Goal: Task Accomplishment & Management: Manage account settings

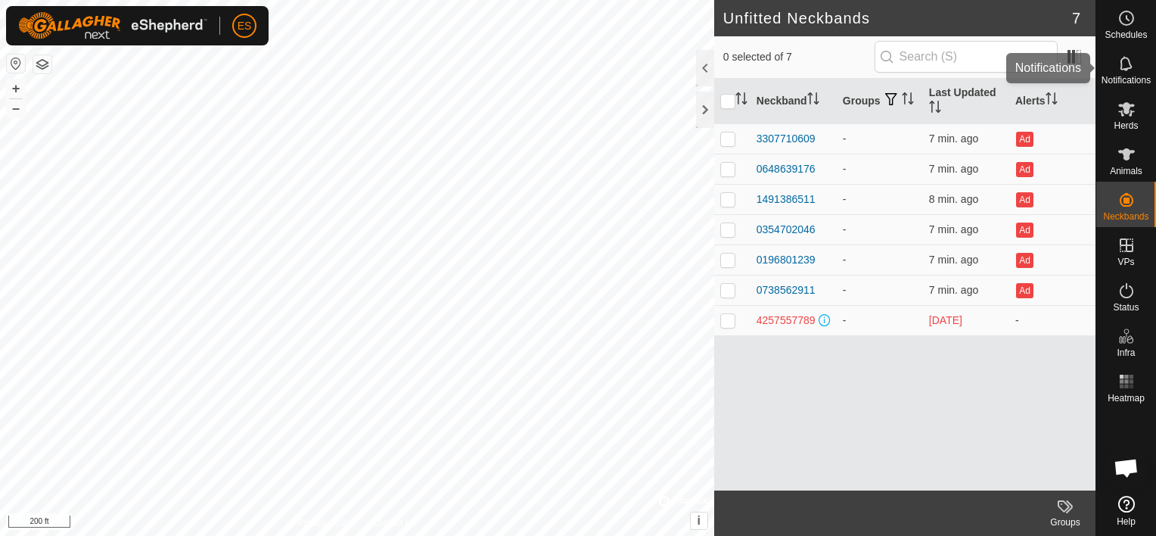
click at [1123, 70] on icon at bounding box center [1127, 63] width 18 height 18
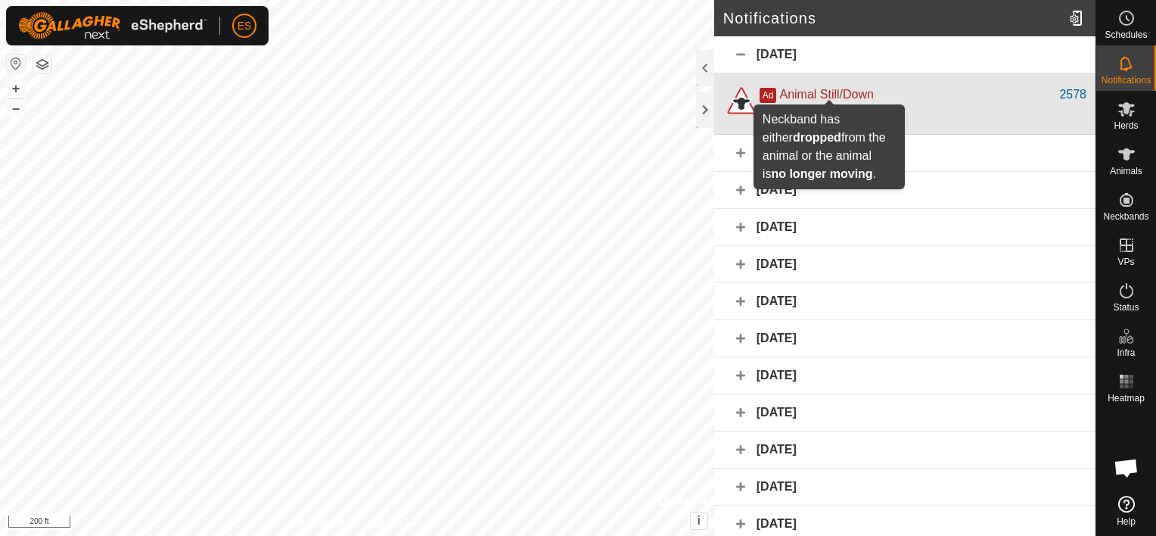
click at [818, 94] on span "Animal Still/Down" at bounding box center [826, 94] width 94 height 13
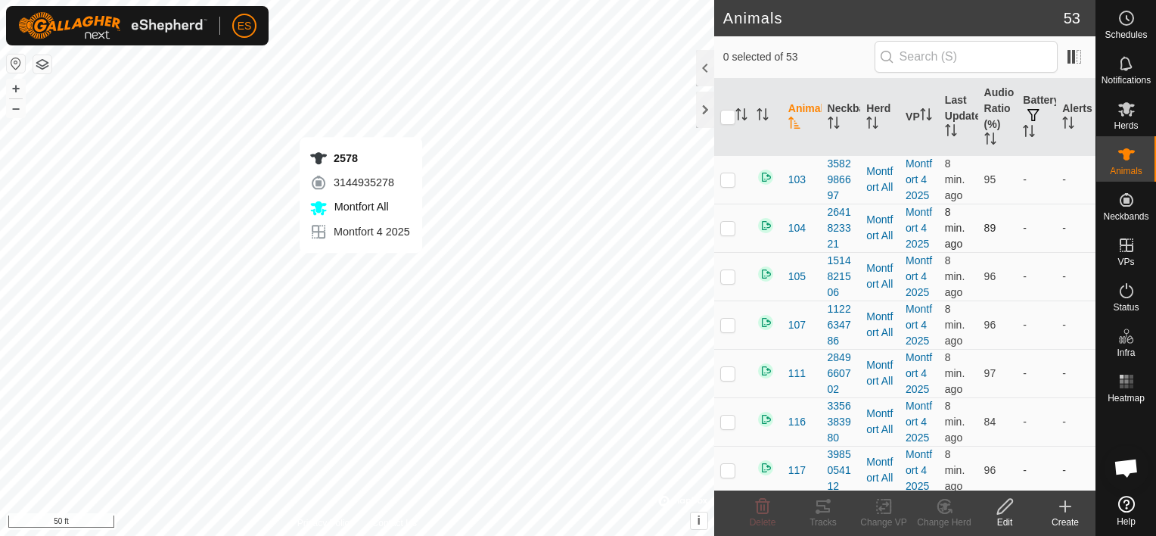
checkbox input "true"
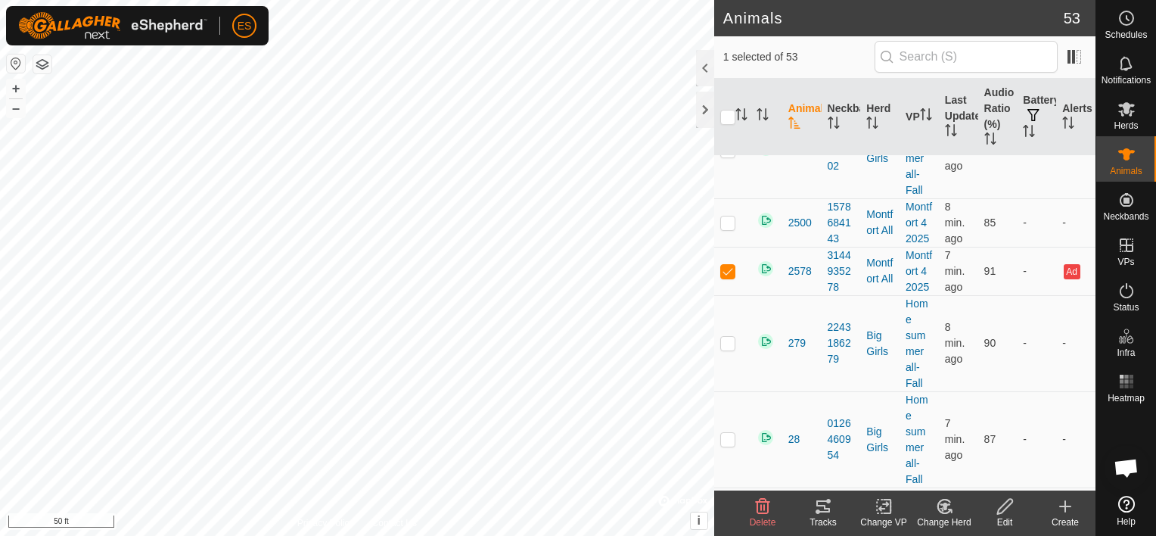
scroll to position [699, 0]
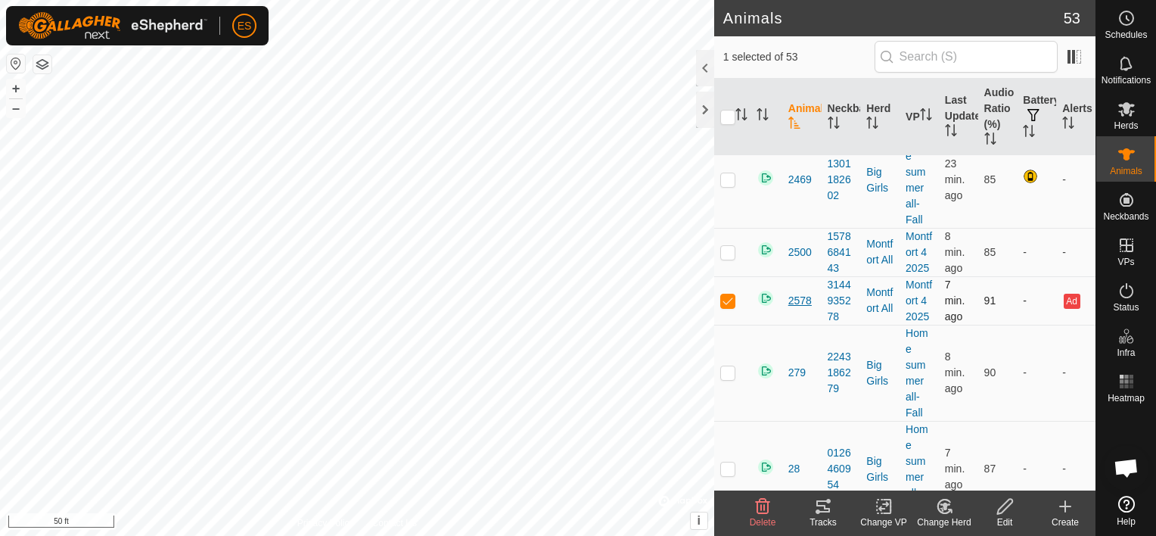
click at [802, 297] on span "2578" at bounding box center [799, 301] width 23 height 16
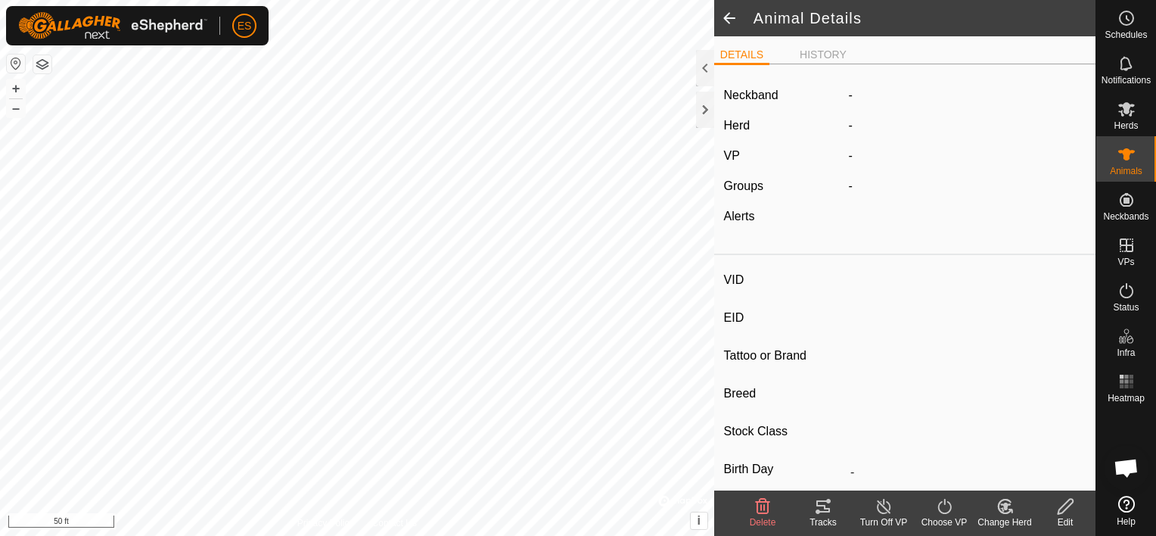
type input "2578"
type input "-"
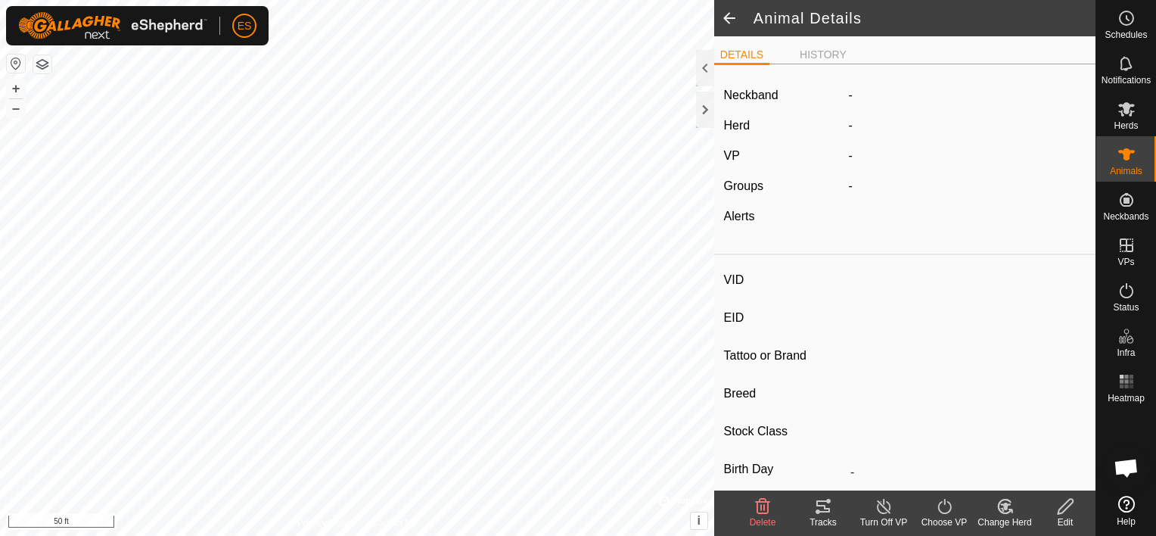
type input "0 kg"
type input "-"
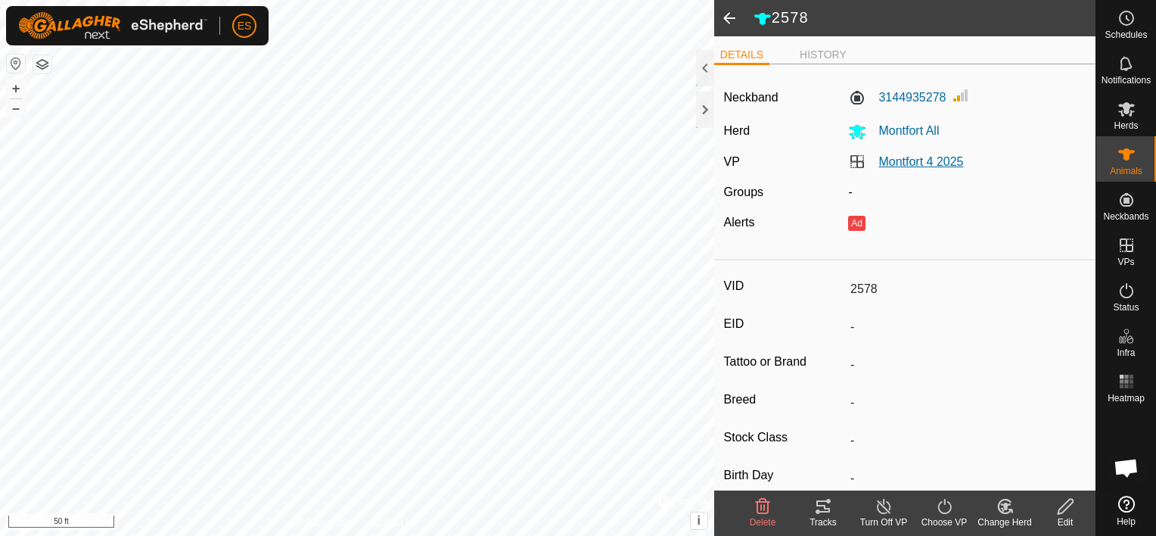
click at [898, 163] on link "Montfort 4 2025" at bounding box center [920, 161] width 85 height 13
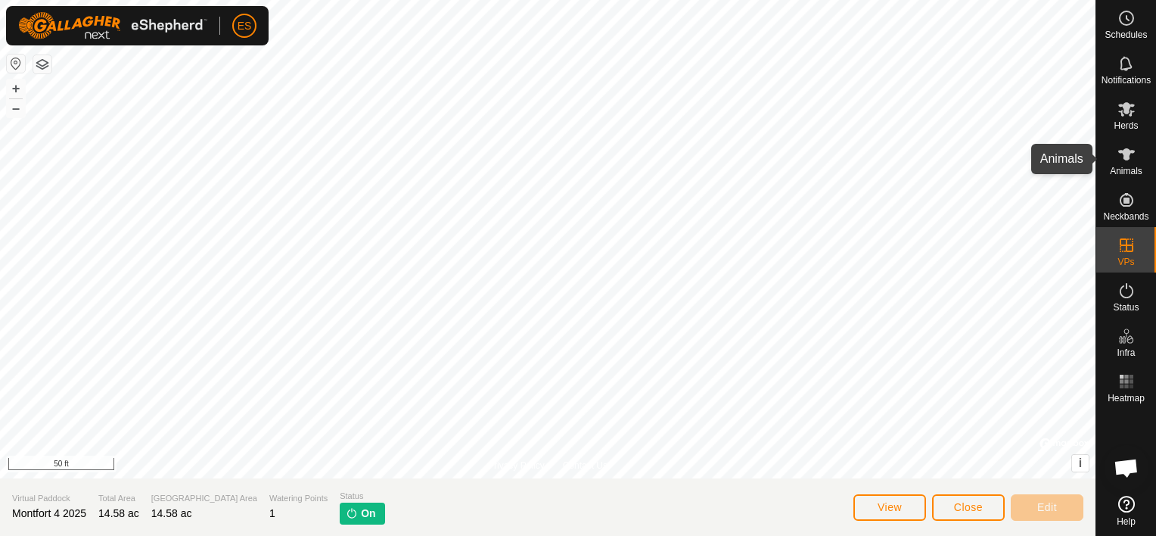
click at [1118, 157] on icon at bounding box center [1127, 154] width 18 height 18
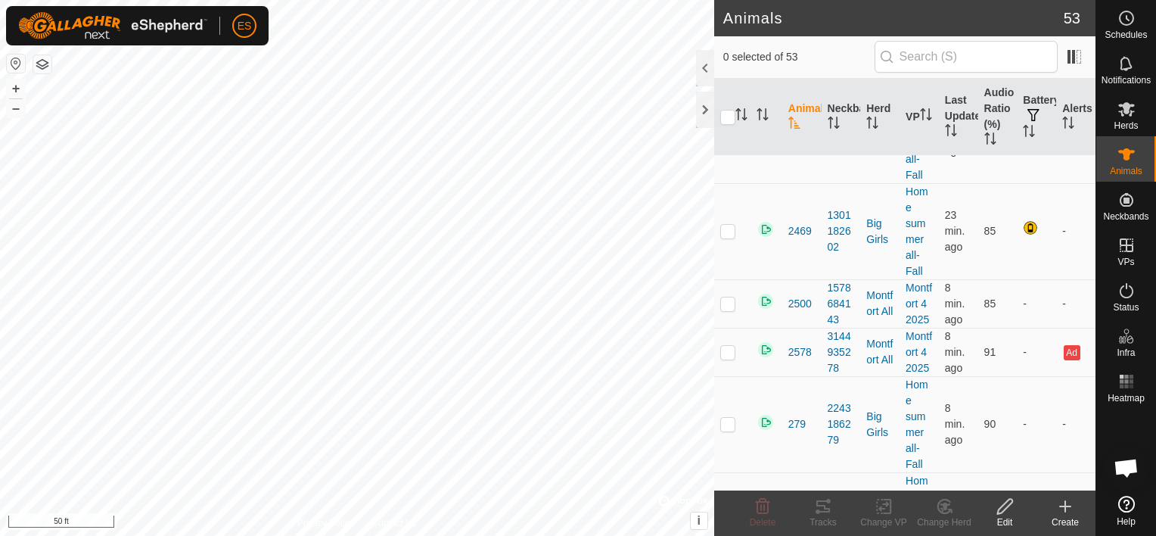
scroll to position [623, 0]
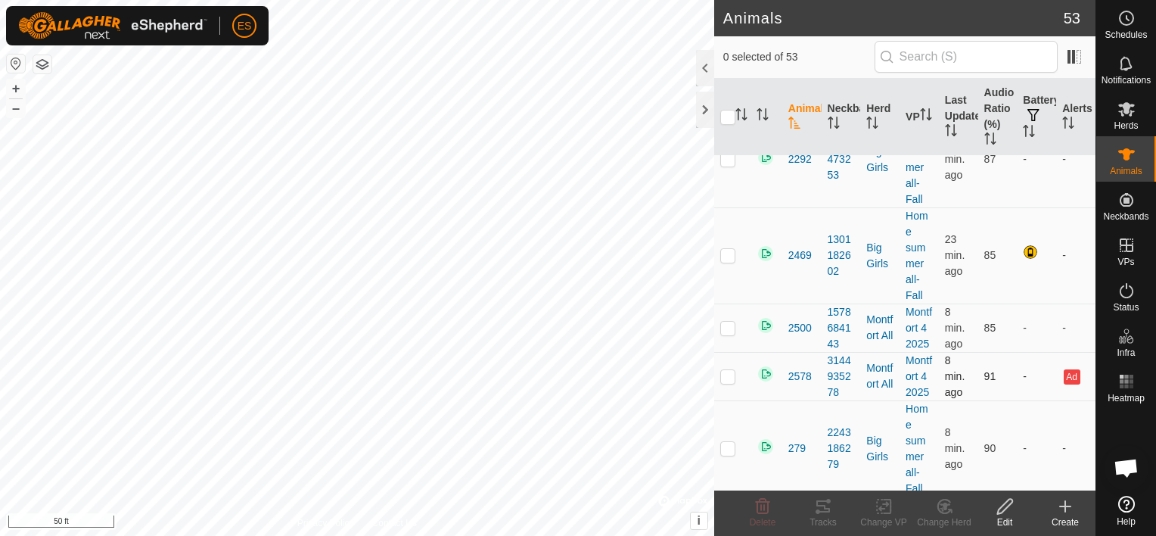
click at [723, 378] on p-checkbox at bounding box center [727, 376] width 15 height 12
checkbox input "true"
click at [887, 515] on icon at bounding box center [884, 506] width 19 height 18
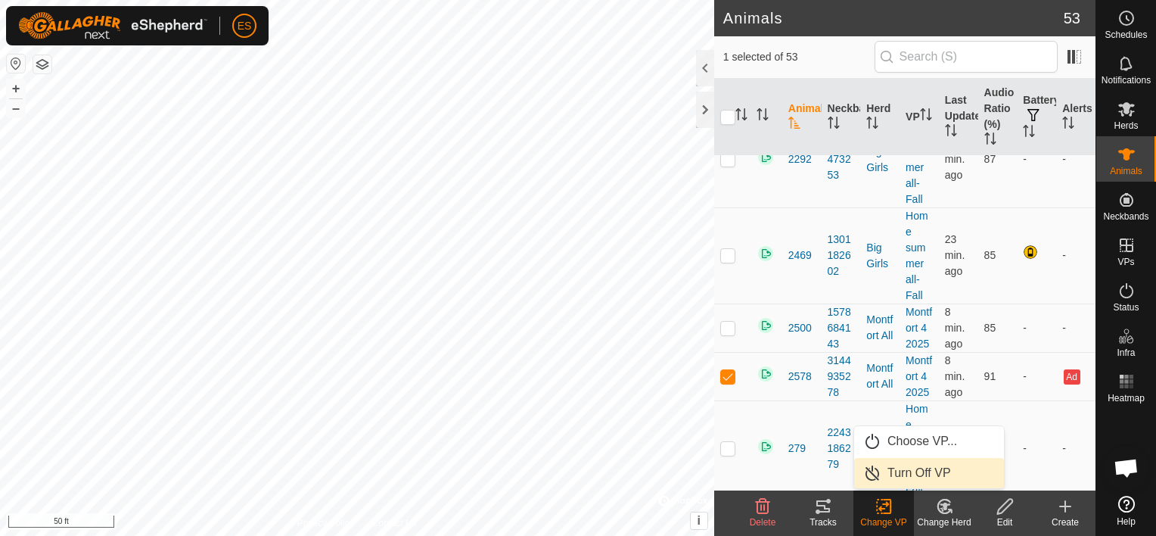
click at [891, 474] on link "Turn Off VP" at bounding box center [929, 473] width 150 height 30
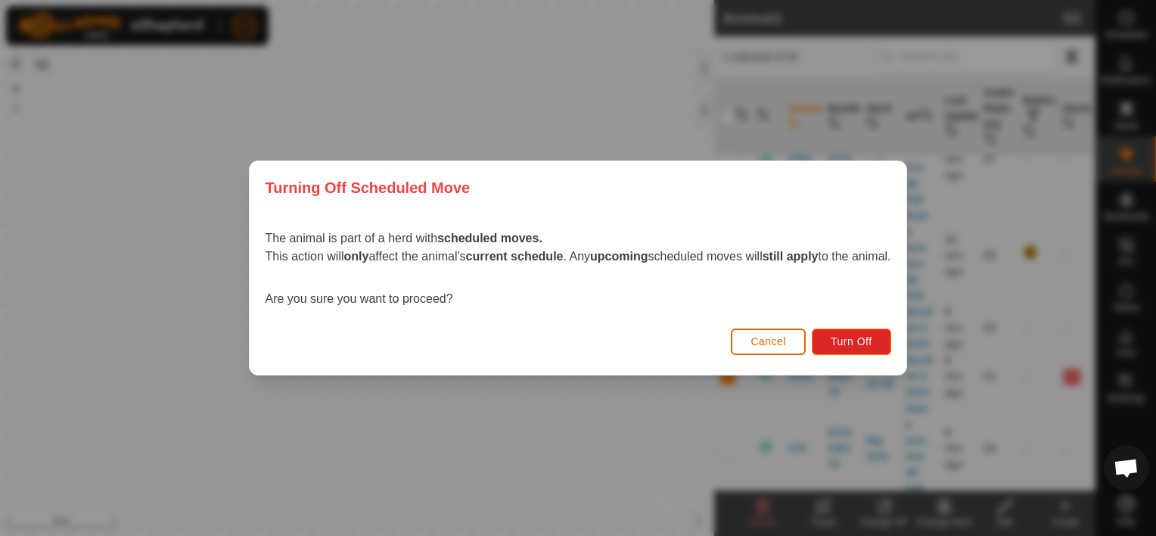
click at [767, 339] on span "Cancel" at bounding box center [769, 341] width 36 height 12
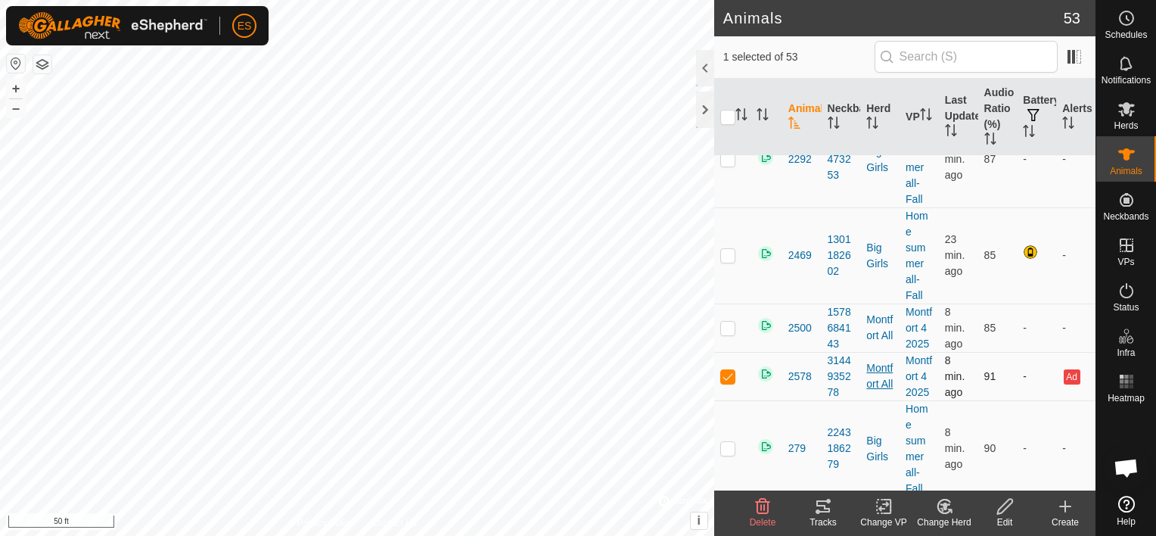
click at [871, 378] on div "Montfort All" at bounding box center [879, 376] width 27 height 32
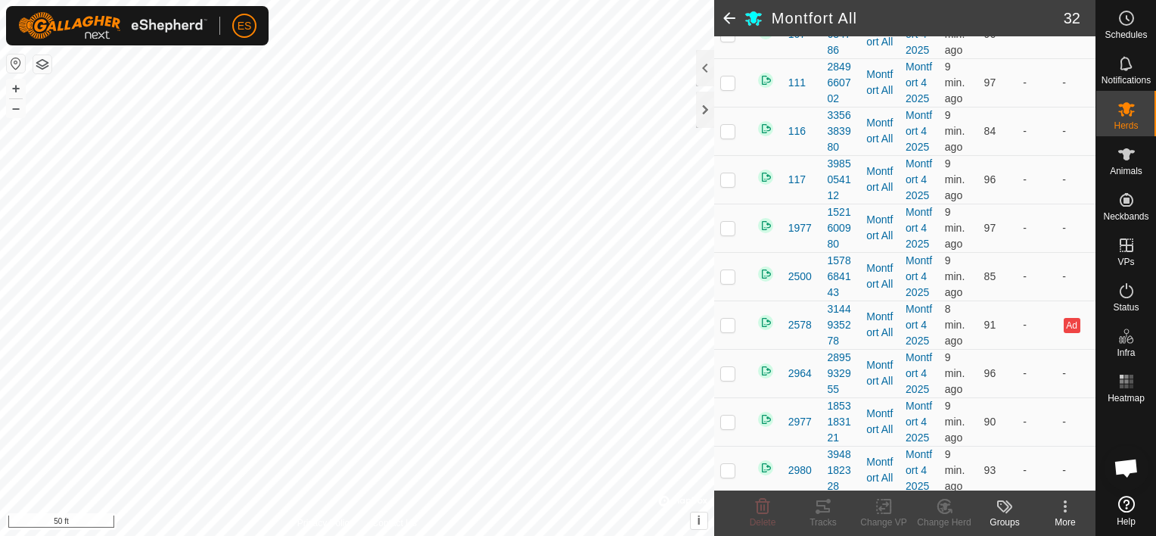
scroll to position [416, 0]
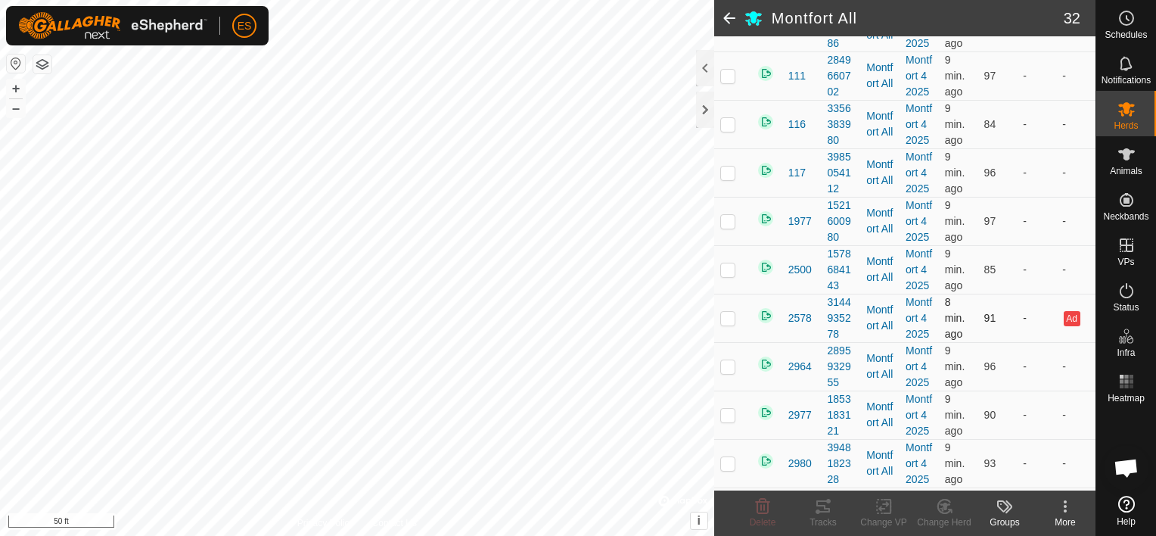
click at [732, 312] on p-checkbox at bounding box center [727, 318] width 15 height 12
click at [943, 507] on icon at bounding box center [945, 506] width 11 height 8
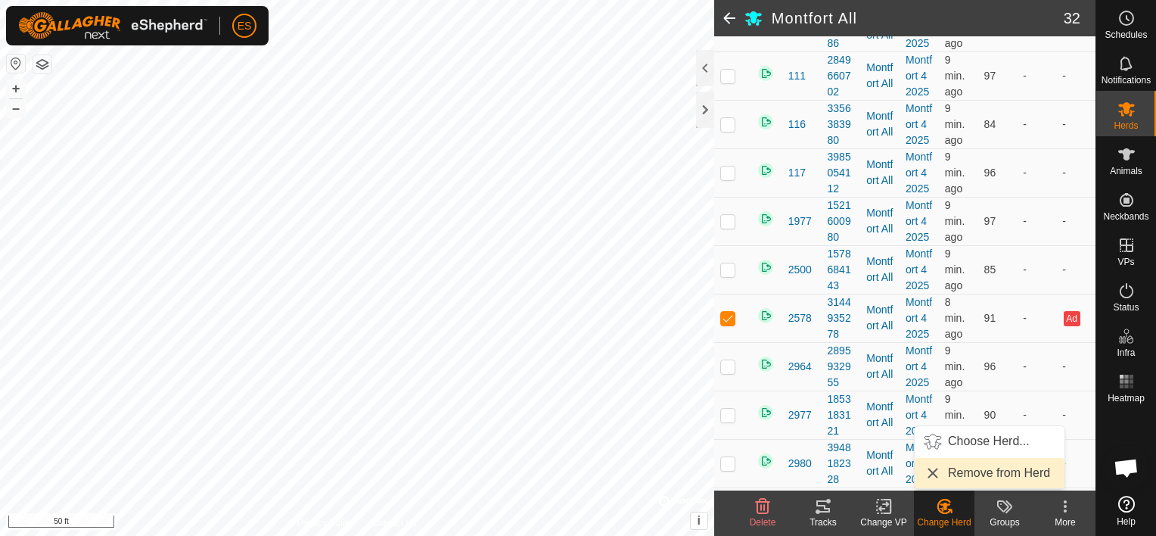
click at [956, 471] on link "Remove from Herd" at bounding box center [990, 473] width 150 height 30
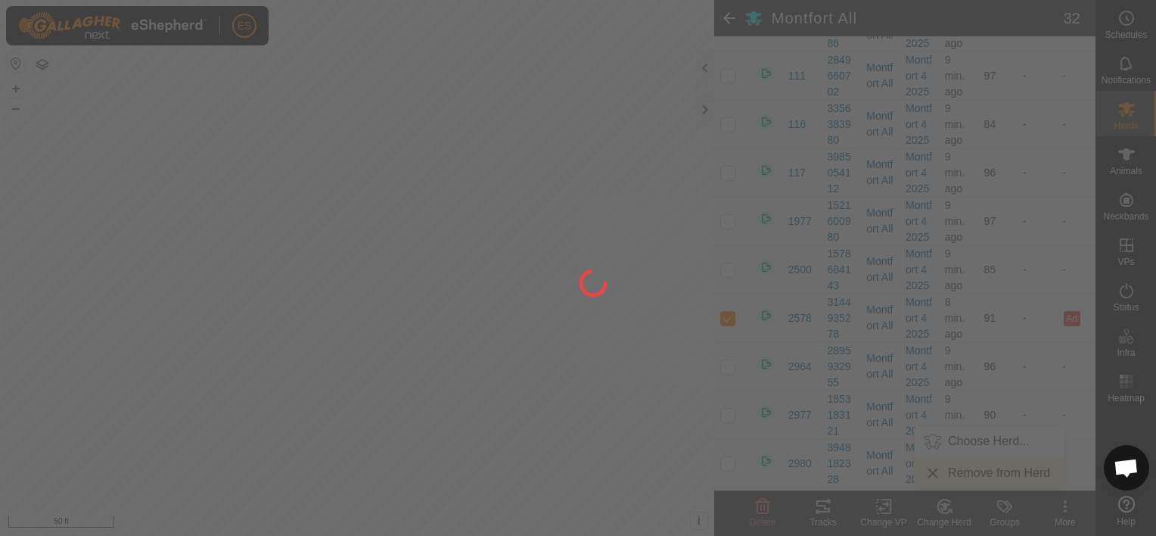
checkbox input "false"
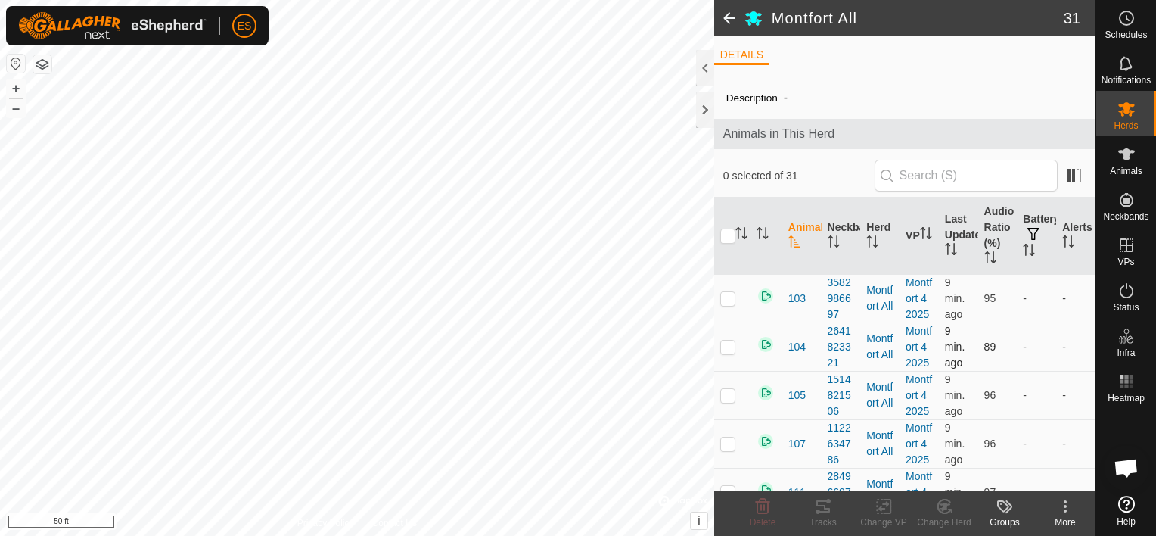
scroll to position [0, 0]
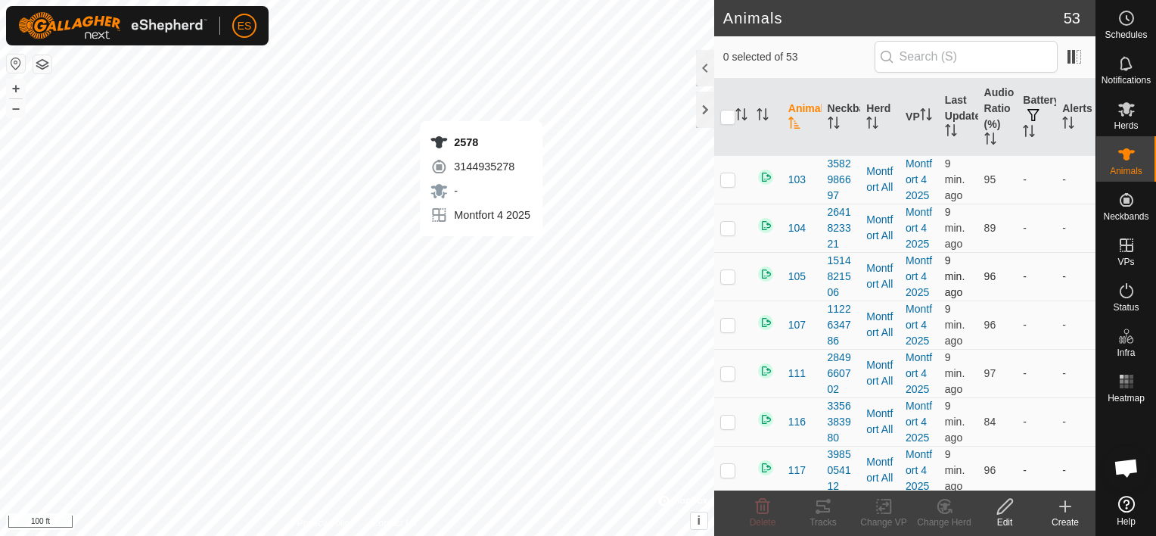
checkbox input "true"
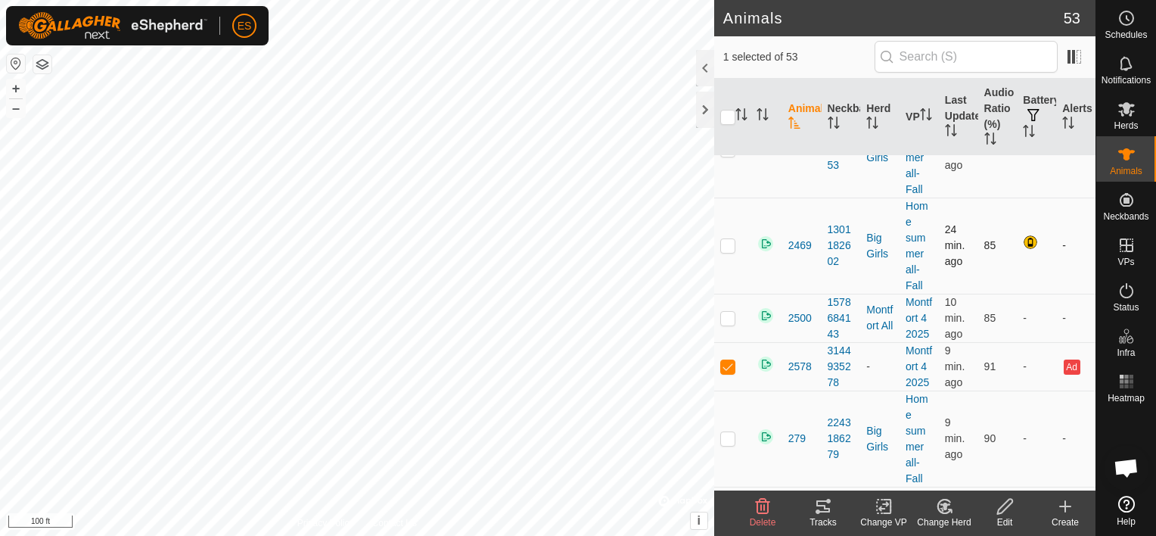
scroll to position [662, 0]
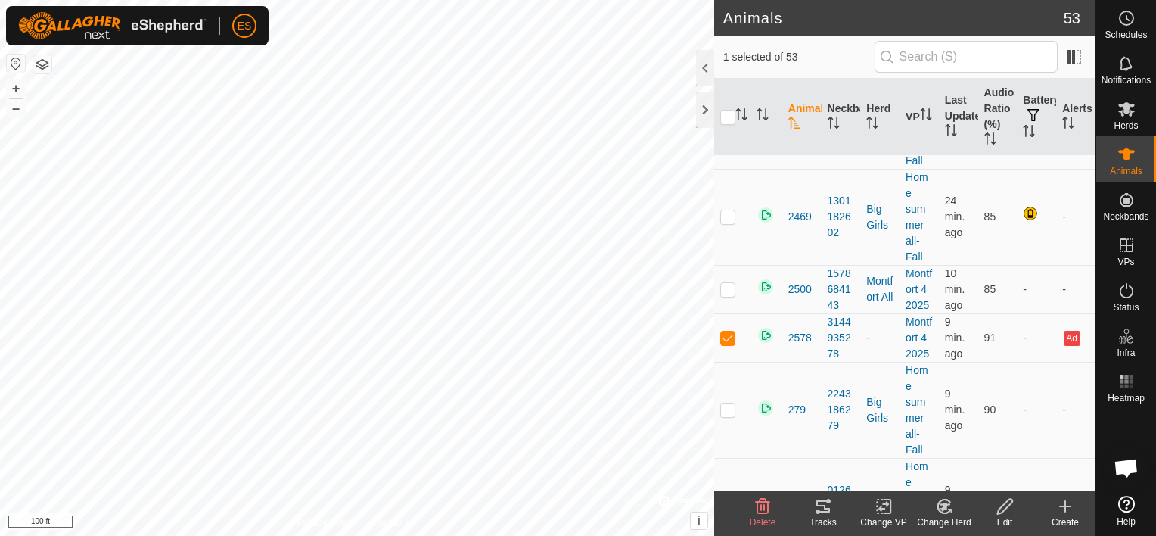
click at [884, 504] on icon at bounding box center [883, 507] width 11 height 10
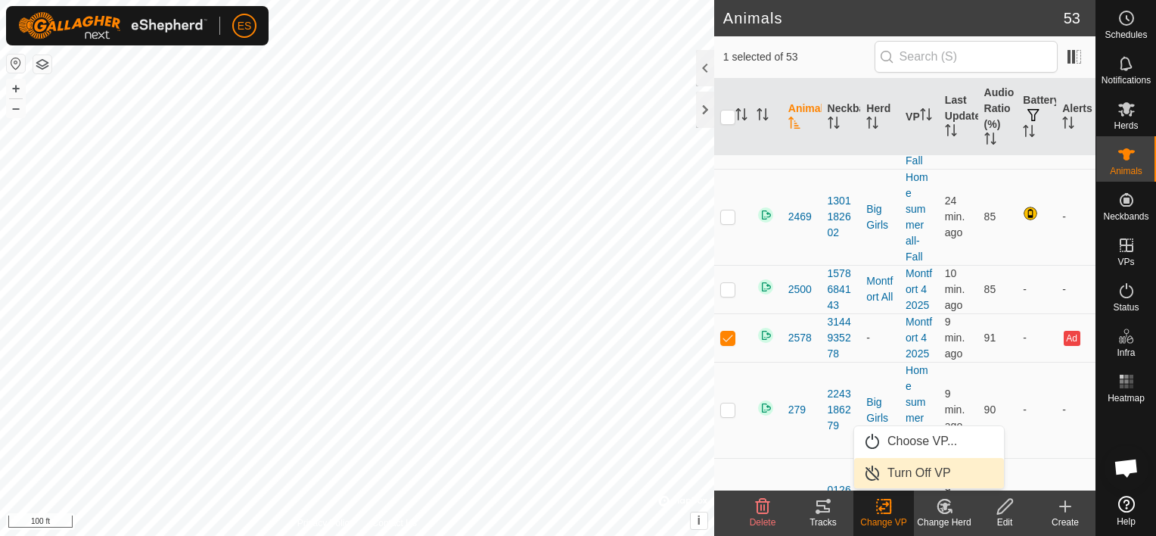
click at [902, 472] on link "Turn Off VP" at bounding box center [929, 473] width 150 height 30
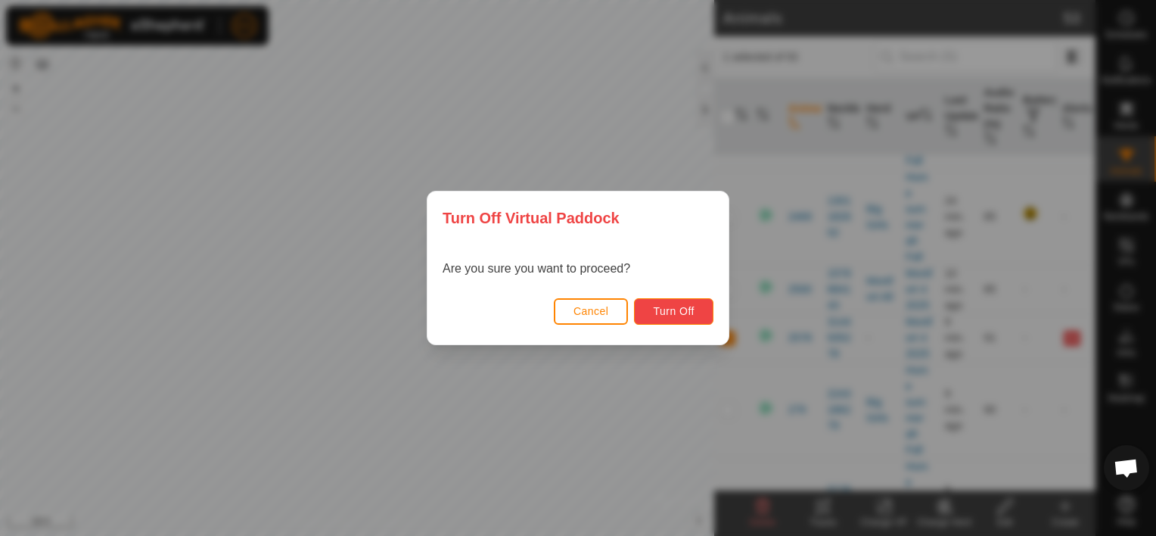
click at [666, 312] on span "Turn Off" at bounding box center [674, 311] width 42 height 12
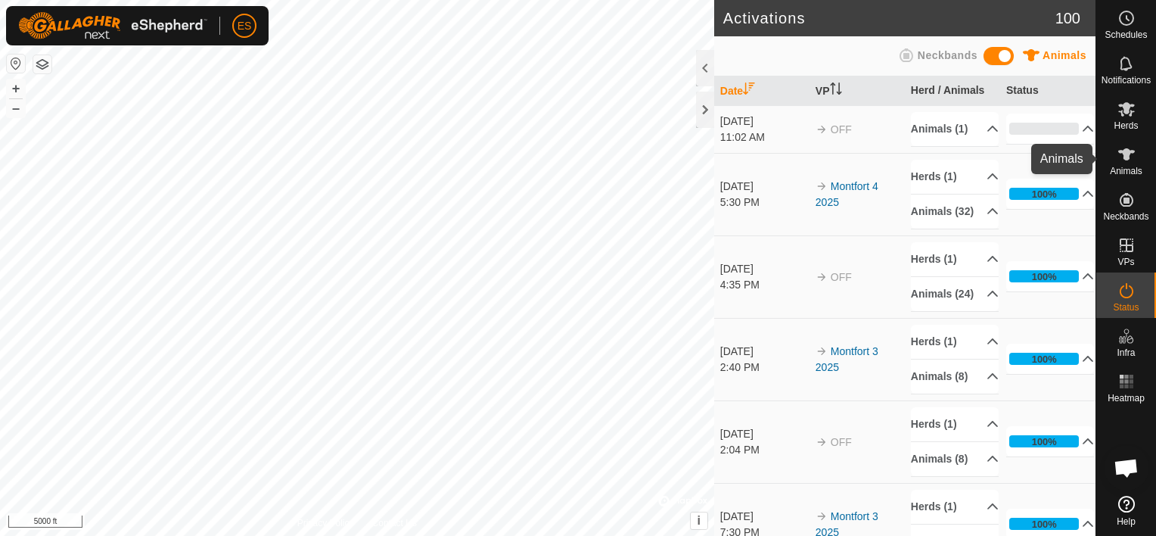
click at [1135, 154] on es-animals-svg-icon at bounding box center [1126, 154] width 27 height 24
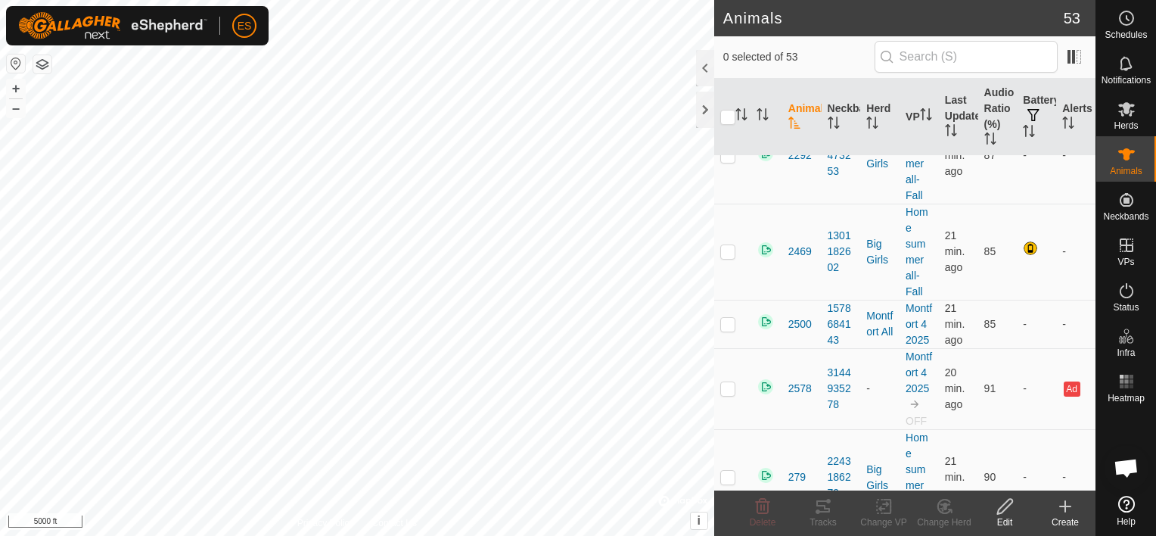
scroll to position [630, 0]
